Goal: Transaction & Acquisition: Purchase product/service

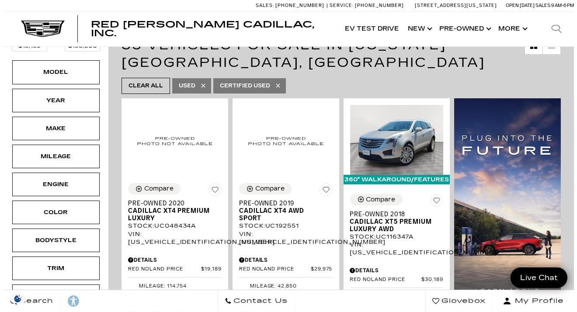
scroll to position [159, 0]
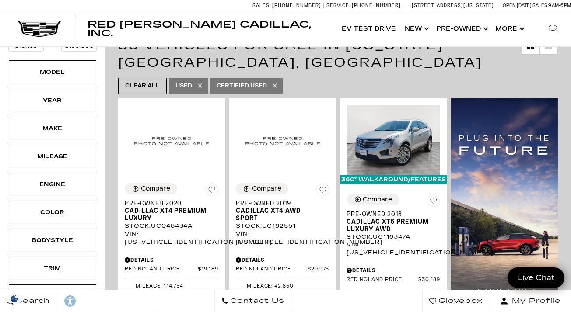
click at [58, 208] on div "Color" at bounding box center [53, 213] width 44 height 10
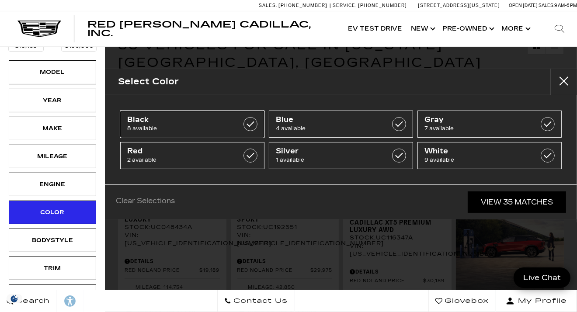
click at [250, 123] on label at bounding box center [251, 124] width 14 height 14
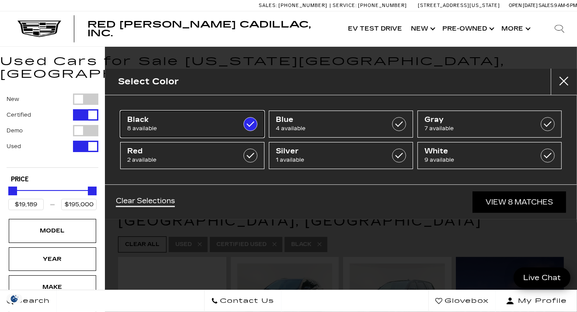
click at [250, 125] on label at bounding box center [251, 124] width 14 height 14
checkbox input "false"
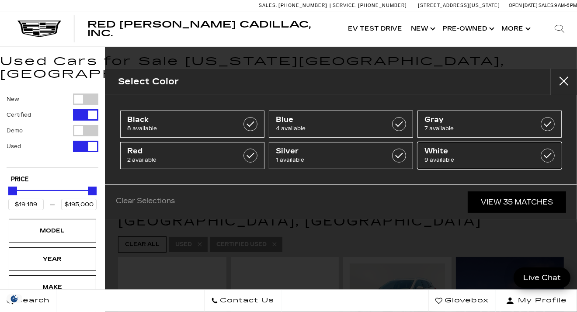
click at [552, 161] on div at bounding box center [548, 156] width 14 height 14
type input "$26,639"
type input "$90,689"
checkbox input "true"
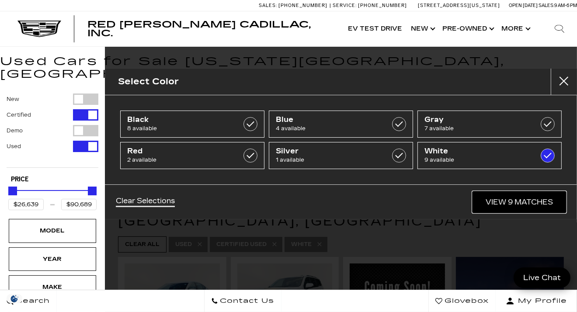
click at [508, 202] on link "View 9 Matches" at bounding box center [520, 201] width 94 height 21
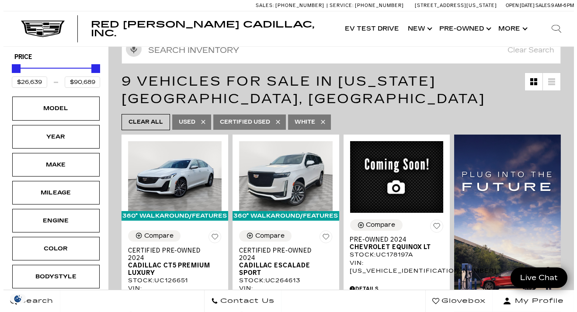
scroll to position [125, 0]
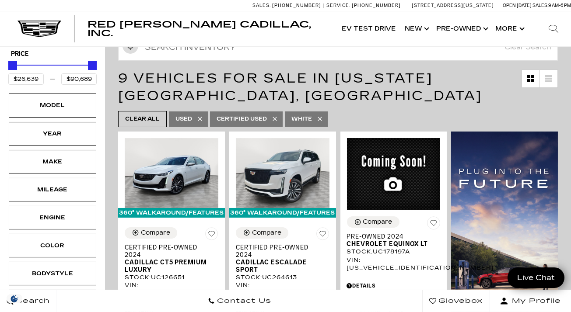
click at [56, 241] on div "Color" at bounding box center [53, 246] width 44 height 10
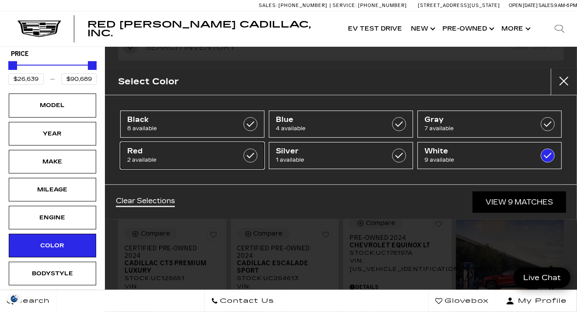
click at [251, 154] on label at bounding box center [251, 156] width 14 height 14
type input "$97,689"
checkbox input "true"
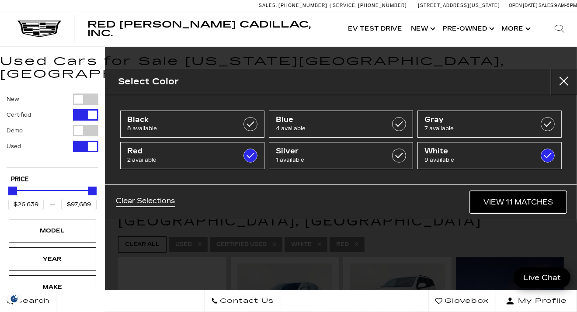
click at [510, 205] on link "View 11 Matches" at bounding box center [518, 201] width 96 height 21
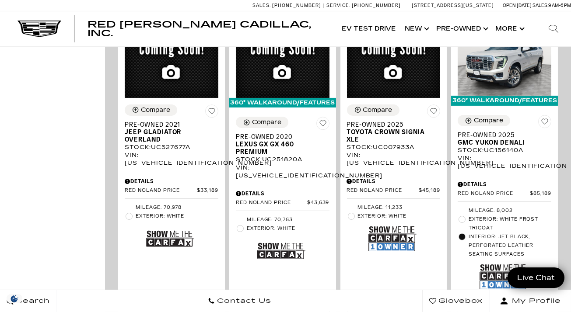
scroll to position [939, 0]
